Goal: Task Accomplishment & Management: Manage account settings

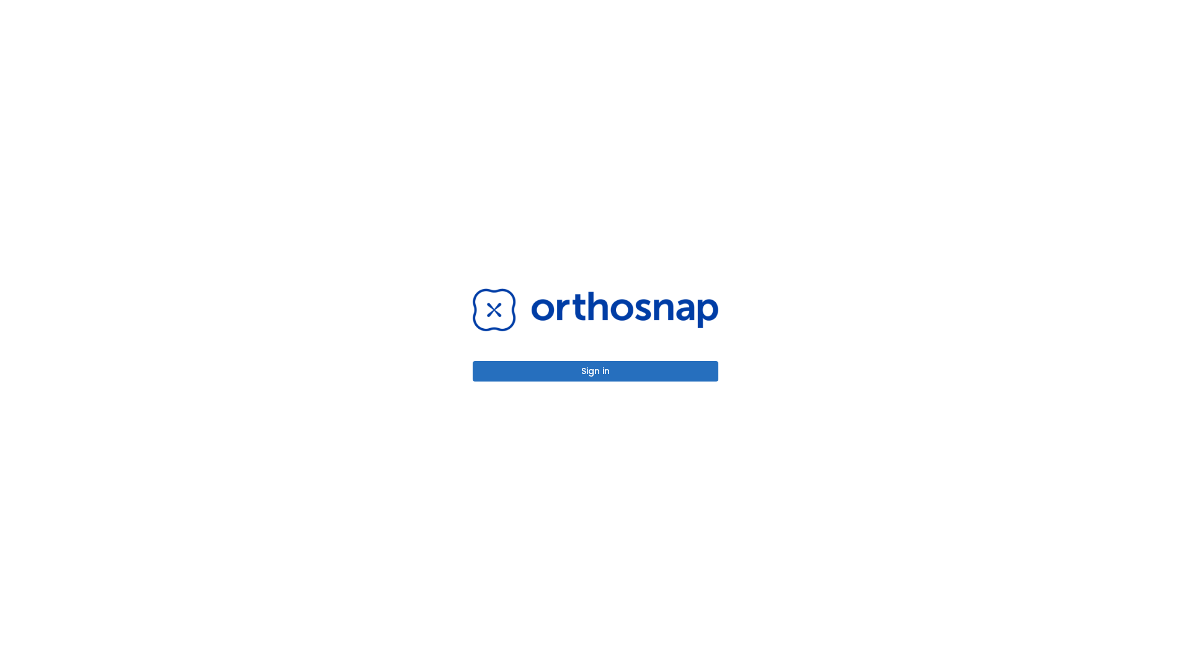
click at [595, 371] on button "Sign in" at bounding box center [596, 371] width 246 height 20
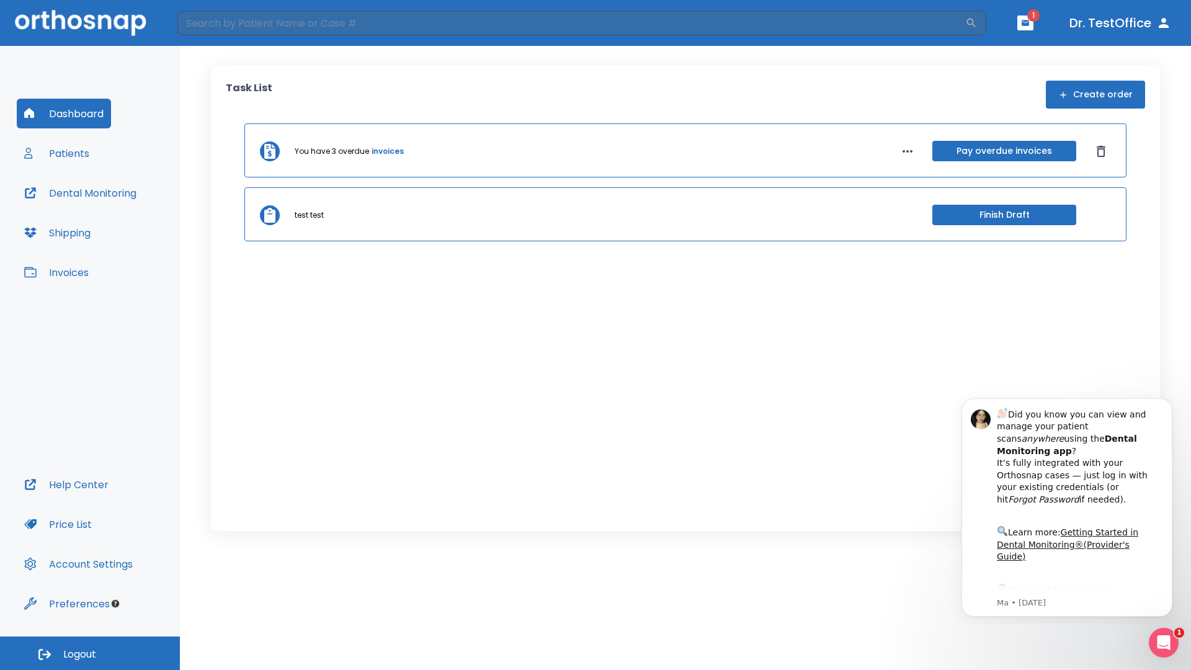
click at [90, 653] on span "Logout" at bounding box center [79, 655] width 33 height 14
